Goal: Navigation & Orientation: Find specific page/section

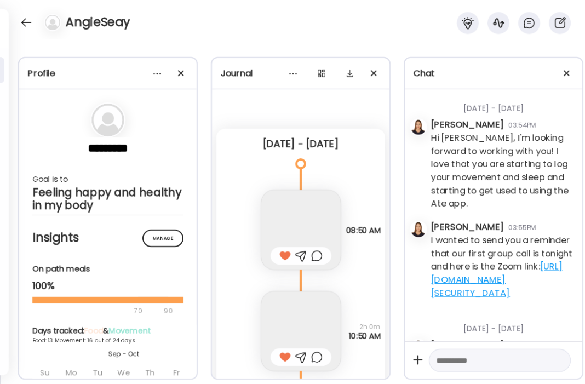
click at [23, 21] on div at bounding box center [27, 23] width 18 height 18
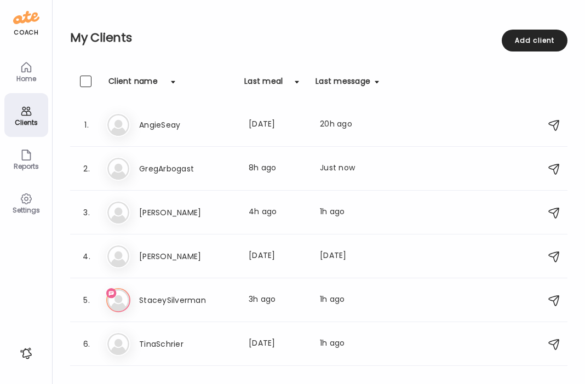
click at [25, 24] on img at bounding box center [26, 18] width 26 height 18
click at [172, 169] on h3 "GregArbogast" at bounding box center [187, 168] width 96 height 13
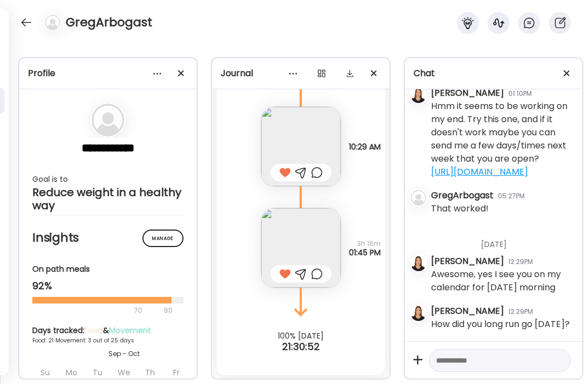
scroll to position [9499, 0]
click at [293, 129] on img at bounding box center [300, 145] width 79 height 79
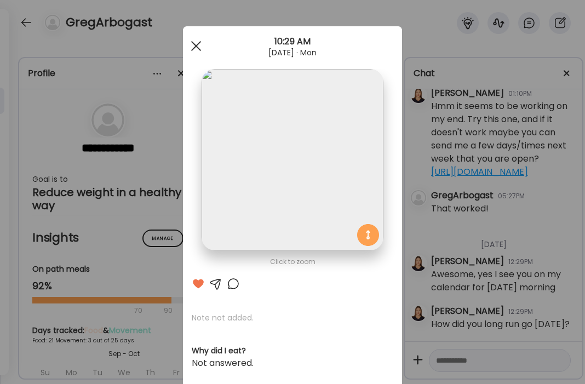
click at [196, 52] on div at bounding box center [196, 46] width 22 height 22
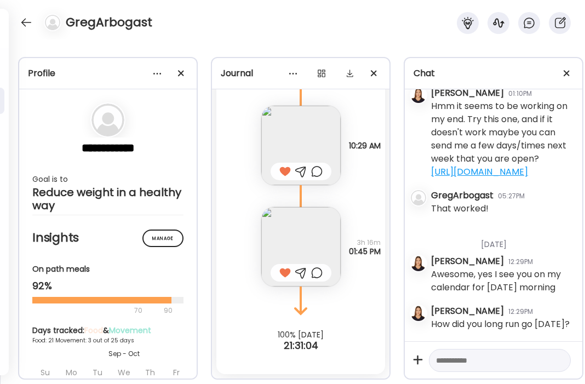
click at [316, 250] on img at bounding box center [300, 246] width 79 height 79
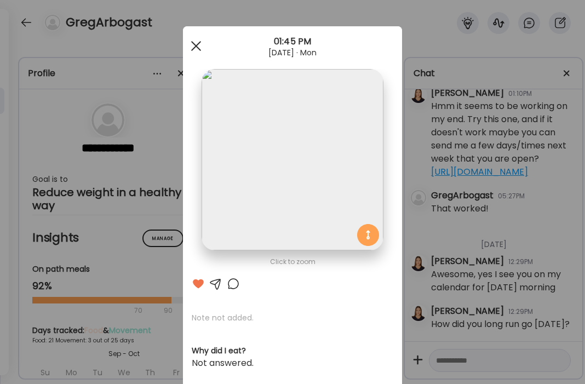
click at [197, 47] on span at bounding box center [196, 46] width 10 height 10
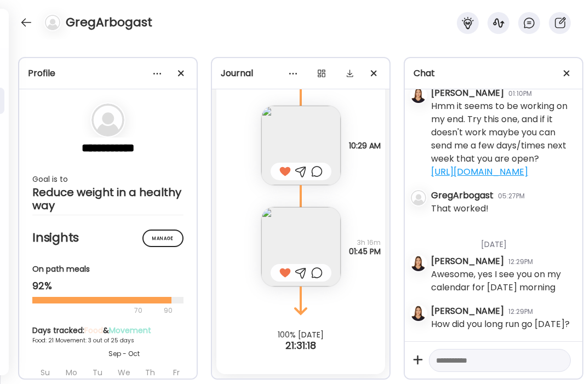
click at [277, 219] on img at bounding box center [300, 246] width 79 height 79
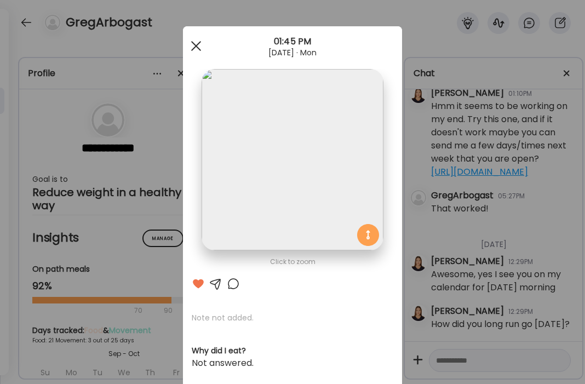
click at [199, 53] on div at bounding box center [196, 46] width 22 height 22
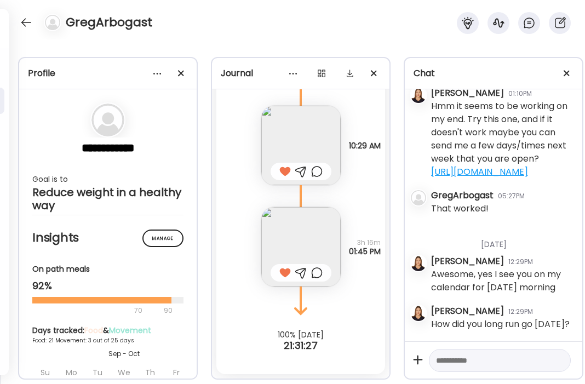
click at [327, 130] on img at bounding box center [300, 145] width 79 height 79
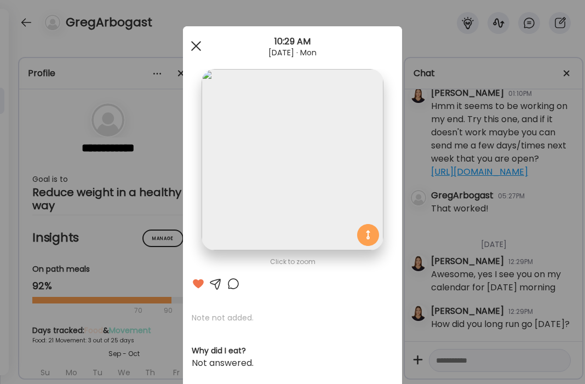
click at [193, 47] on span at bounding box center [196, 46] width 10 height 10
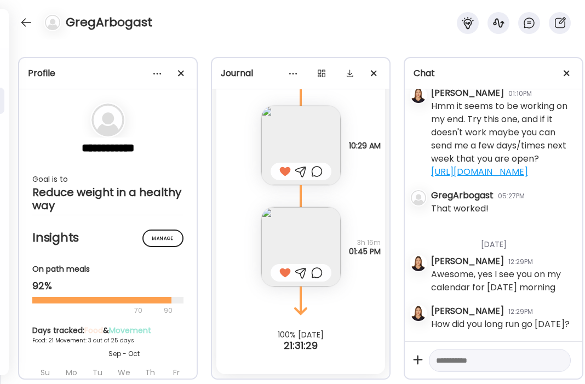
click at [317, 226] on img at bounding box center [300, 246] width 79 height 79
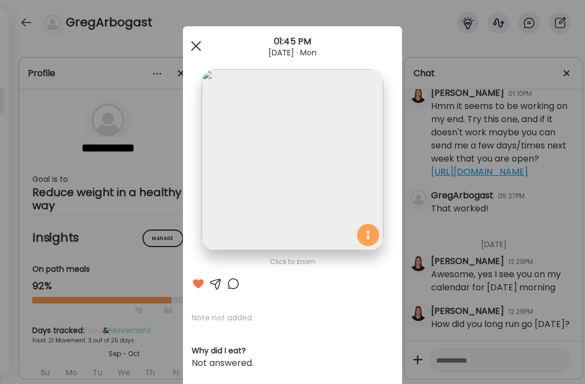
click at [195, 50] on div at bounding box center [196, 46] width 22 height 22
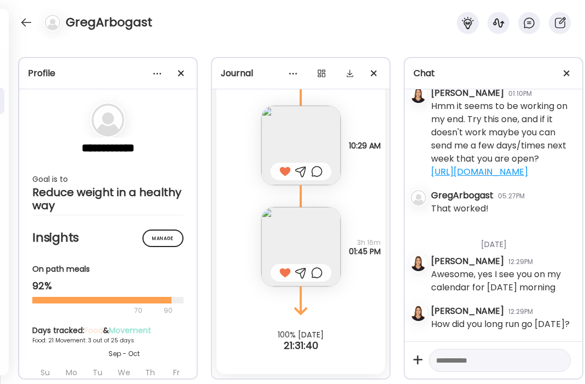
click at [309, 241] on img at bounding box center [300, 246] width 79 height 79
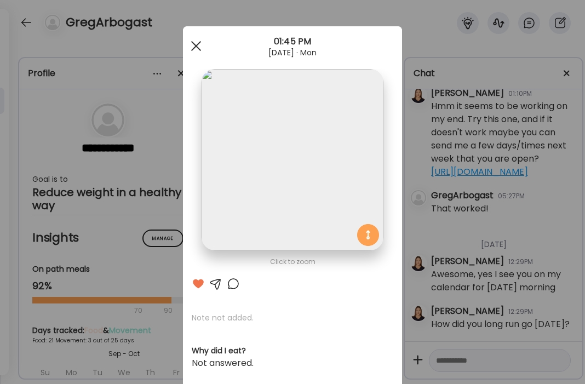
click at [192, 43] on div at bounding box center [196, 46] width 22 height 22
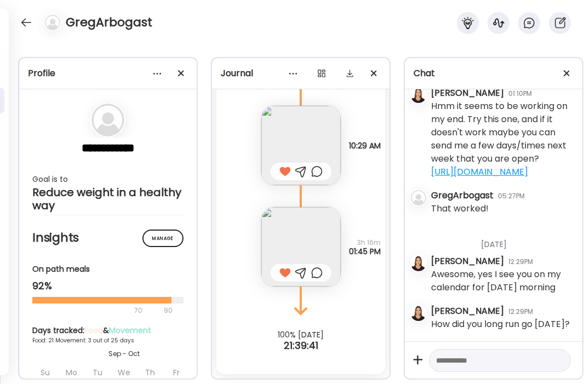
click at [293, 230] on img at bounding box center [300, 246] width 79 height 79
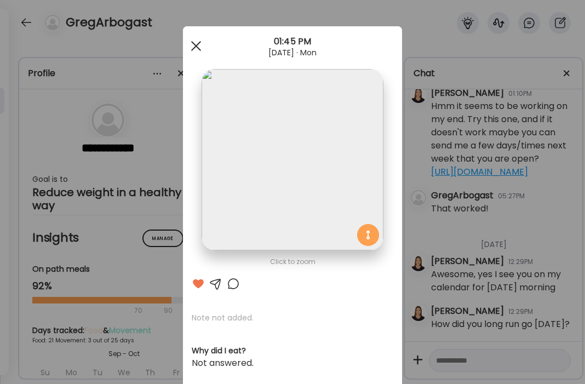
click at [196, 44] on div at bounding box center [196, 46] width 22 height 22
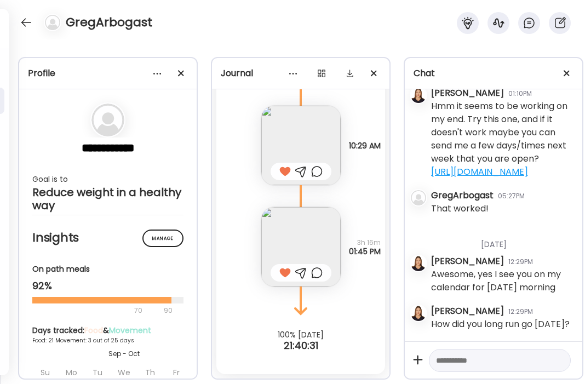
click at [312, 233] on img at bounding box center [300, 246] width 79 height 79
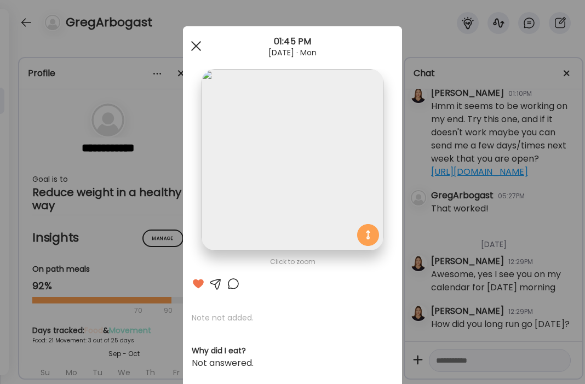
click at [192, 47] on div at bounding box center [196, 46] width 22 height 22
